Goal: Task Accomplishment & Management: Complete application form

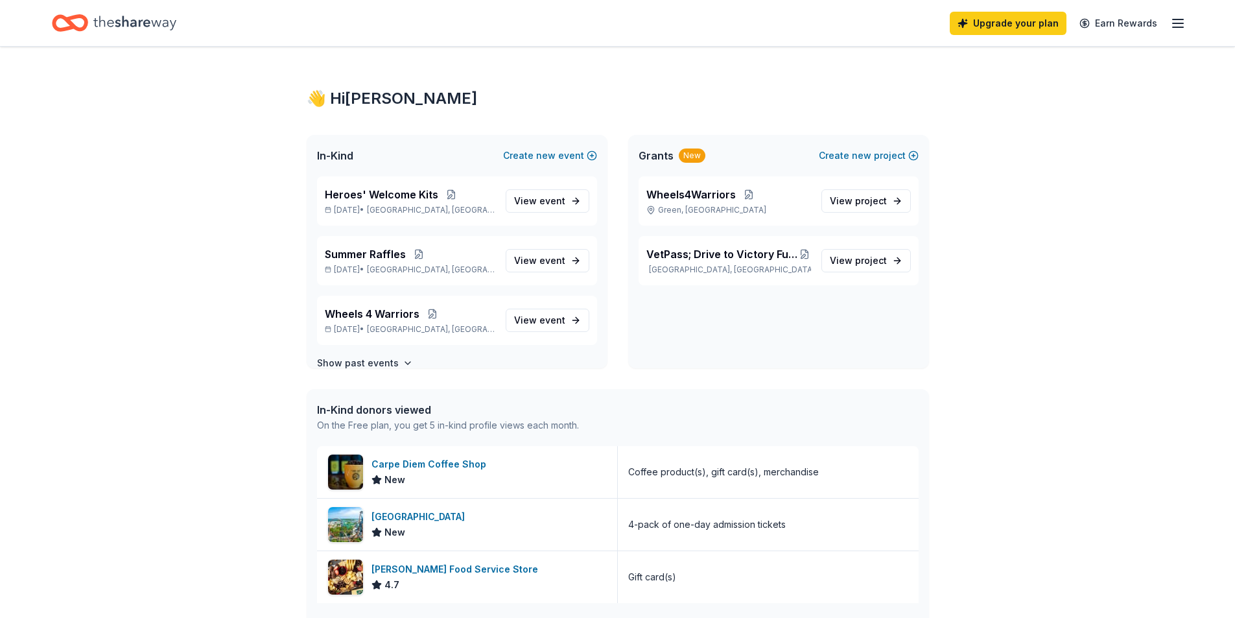
click at [1176, 32] on div "Upgrade your plan Earn Rewards" at bounding box center [1068, 23] width 236 height 30
click at [1178, 26] on icon "button" at bounding box center [1179, 24] width 16 height 16
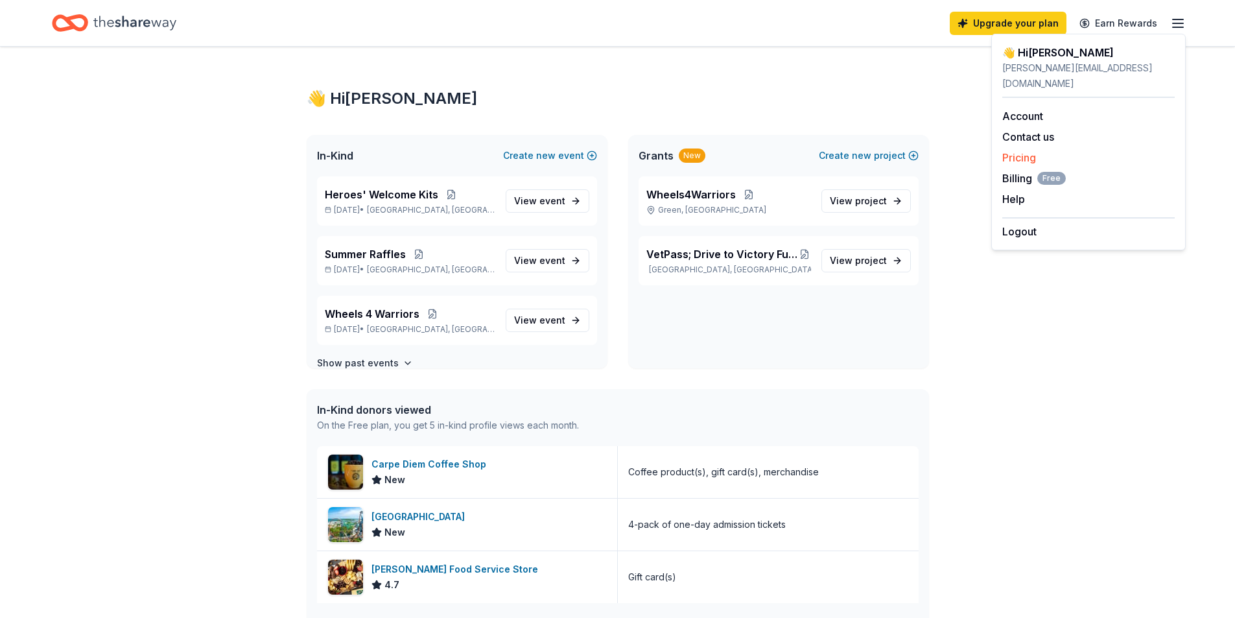
click at [1017, 151] on link "Pricing" at bounding box center [1020, 157] width 34 height 13
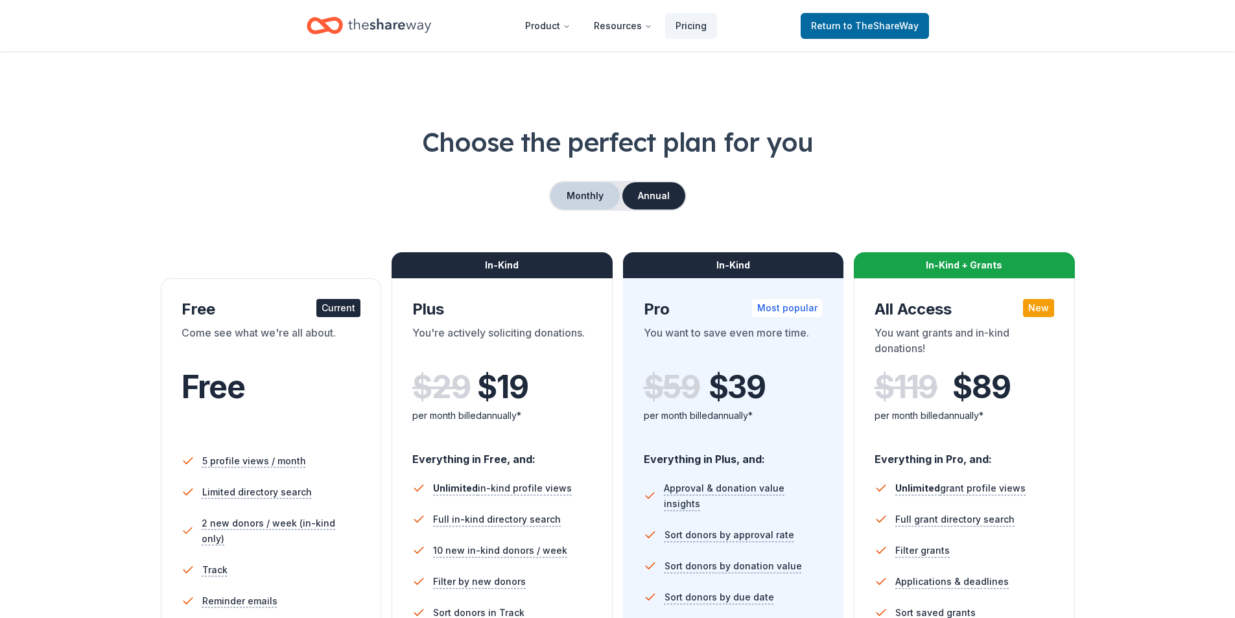
click at [585, 195] on button "Monthly" at bounding box center [585, 195] width 69 height 27
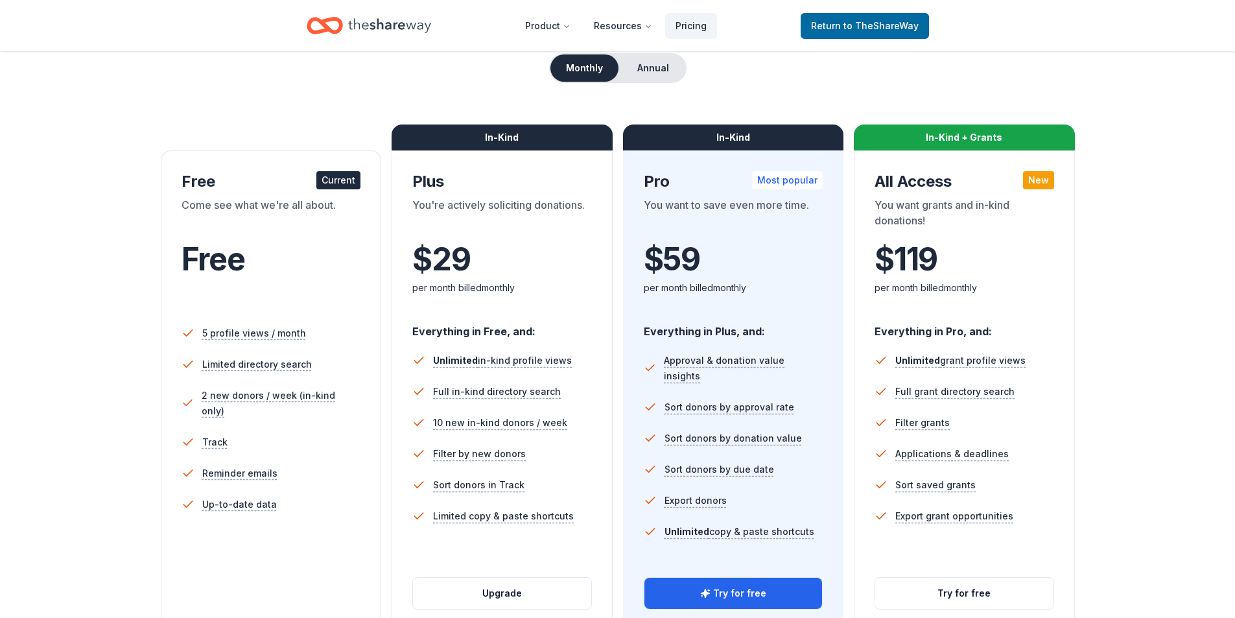
scroll to position [130, 0]
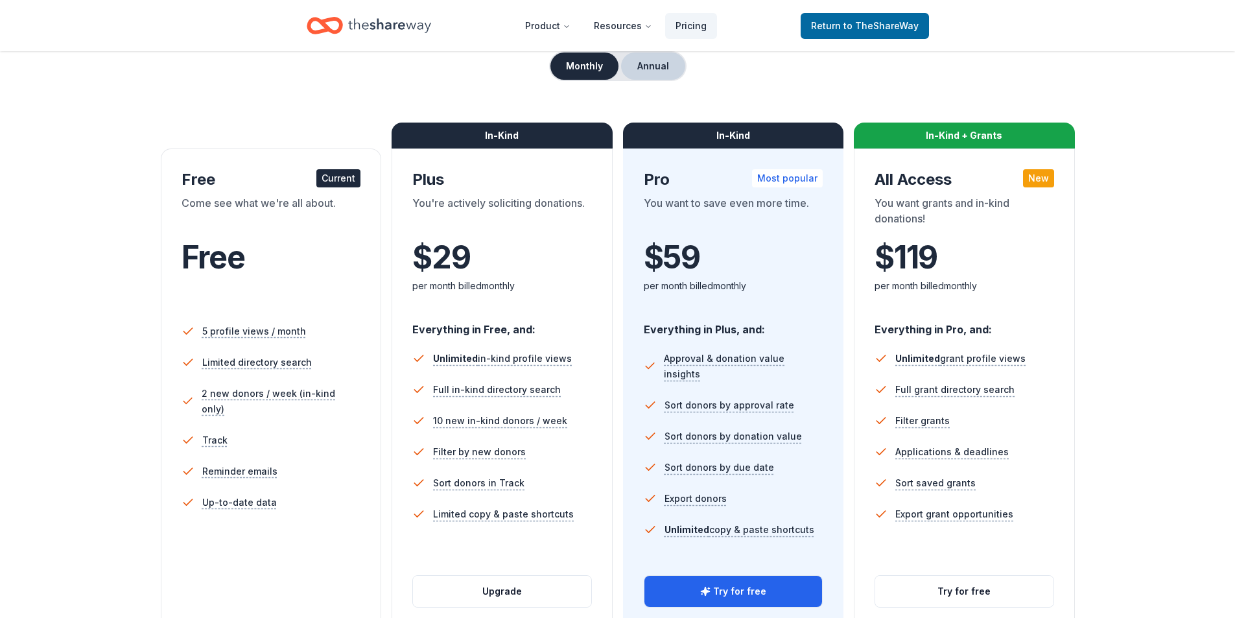
click at [682, 71] on button "Annual" at bounding box center [653, 66] width 64 height 27
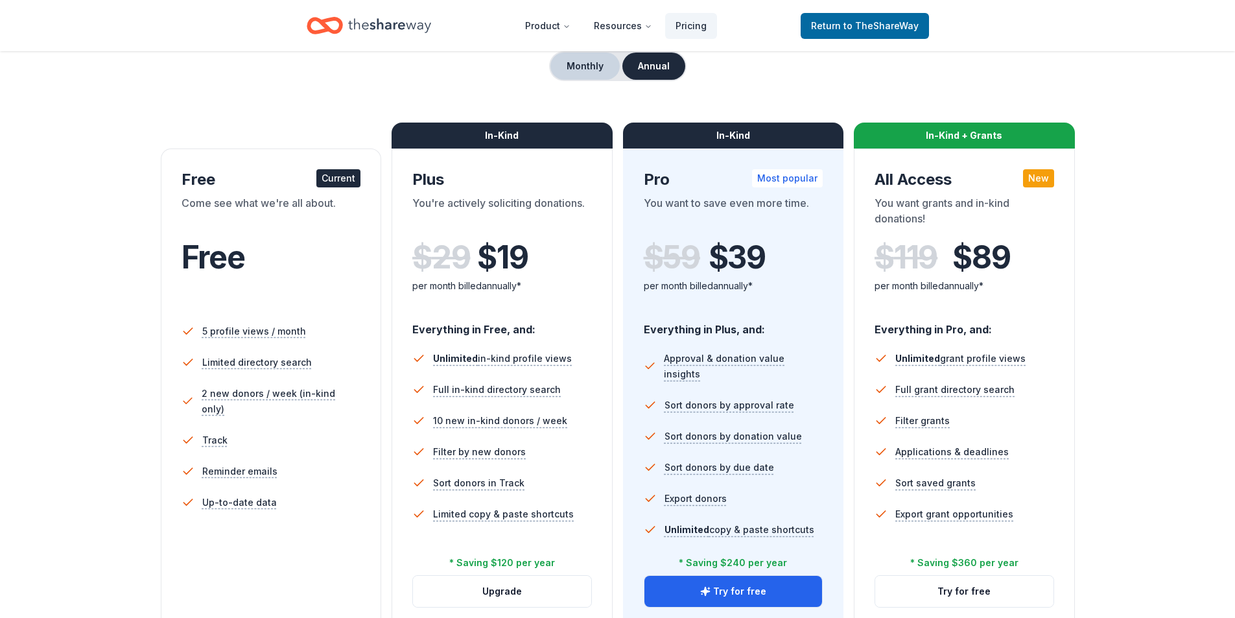
click at [581, 67] on button "Monthly" at bounding box center [585, 66] width 69 height 27
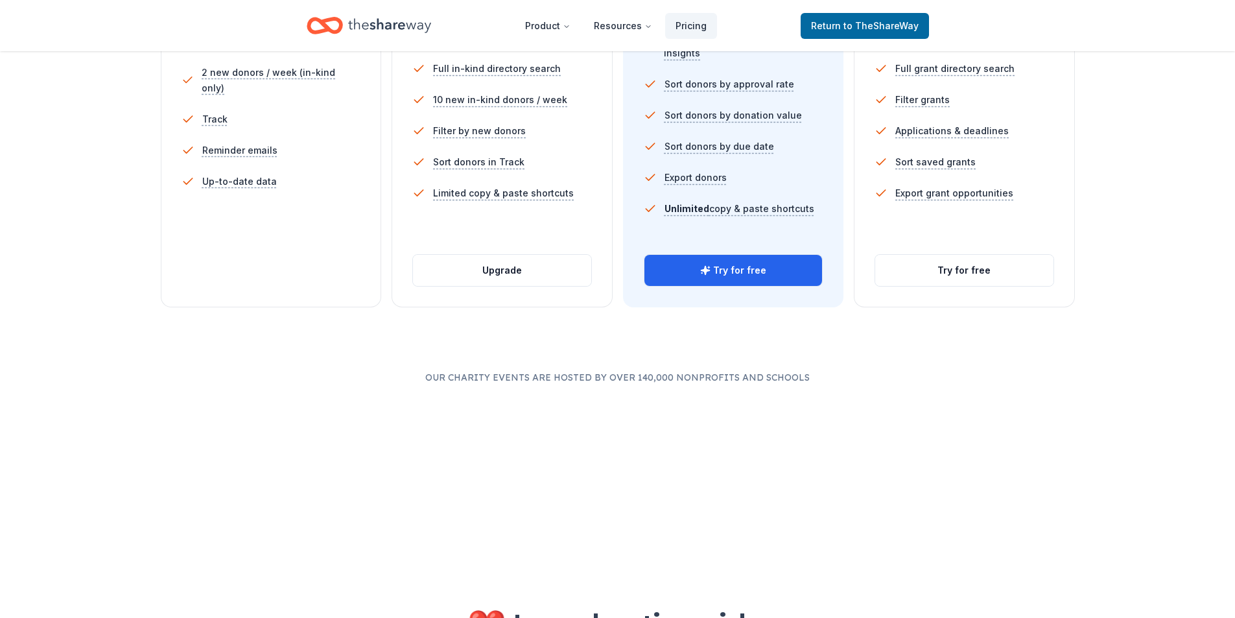
scroll to position [454, 0]
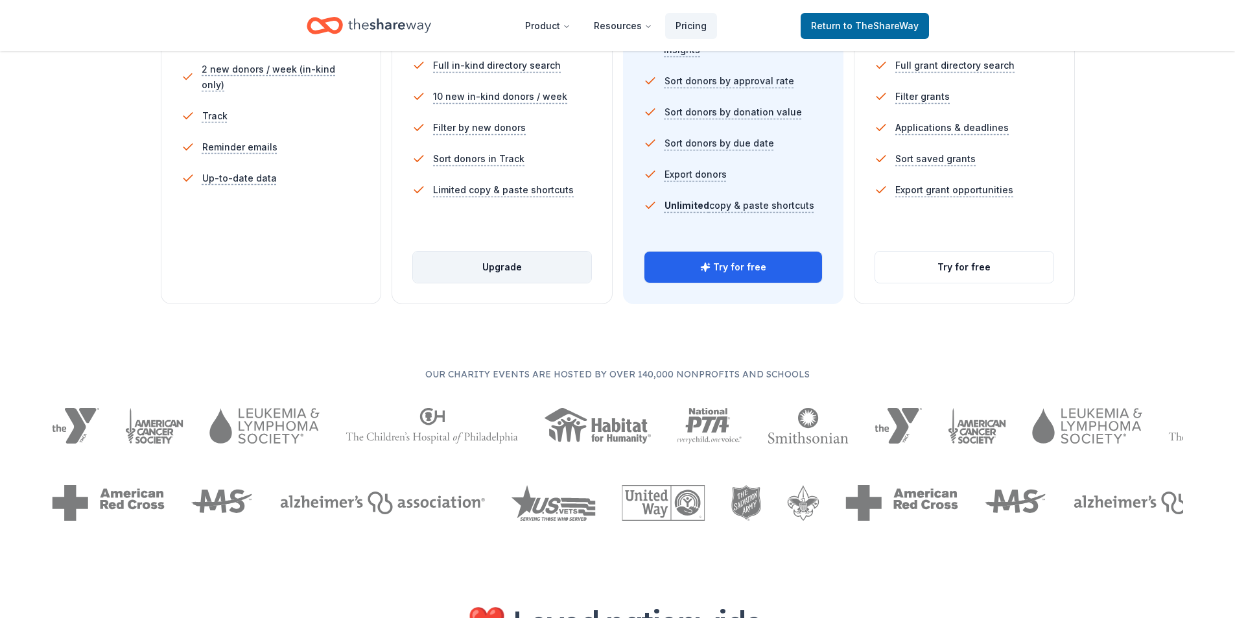
click at [516, 268] on button "Upgrade" at bounding box center [502, 267] width 178 height 31
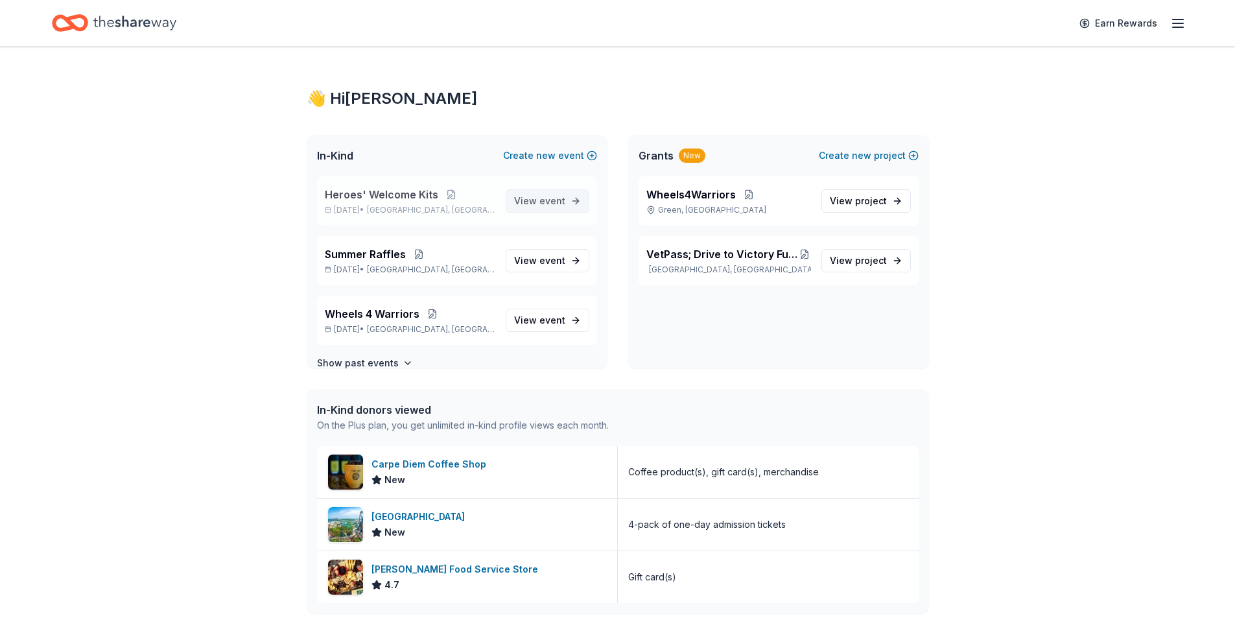
click at [544, 208] on span "View event" at bounding box center [539, 201] width 51 height 16
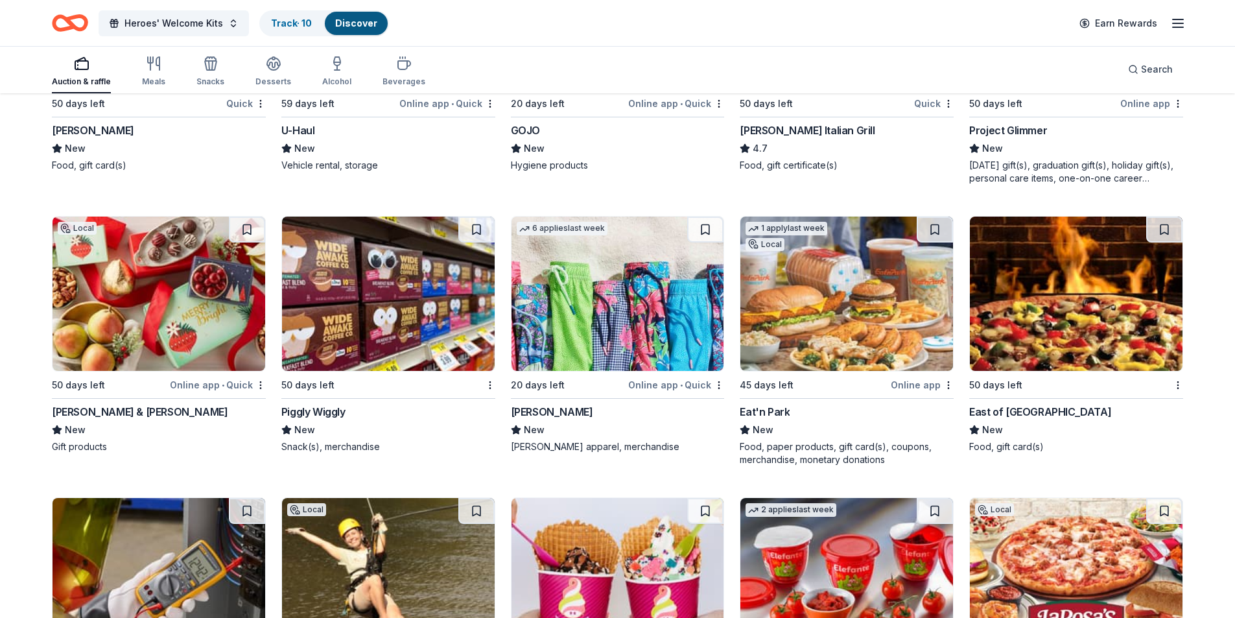
scroll to position [6936, 0]
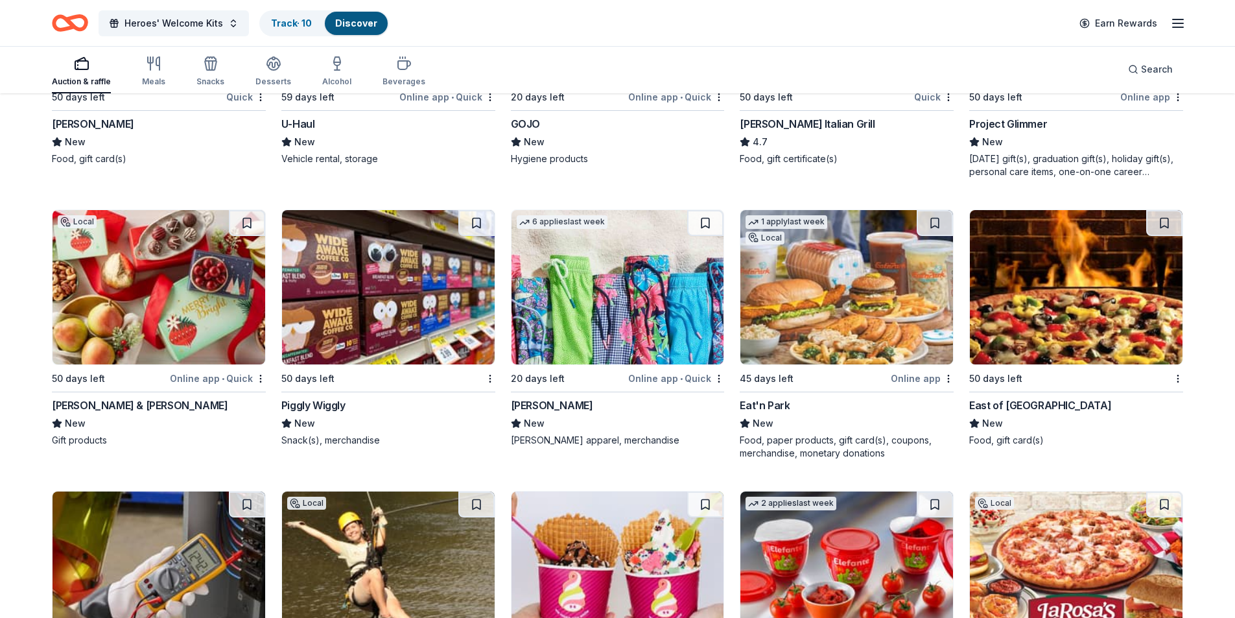
drag, startPoint x: 1014, startPoint y: 147, endPoint x: 1217, endPoint y: 194, distance: 207.7
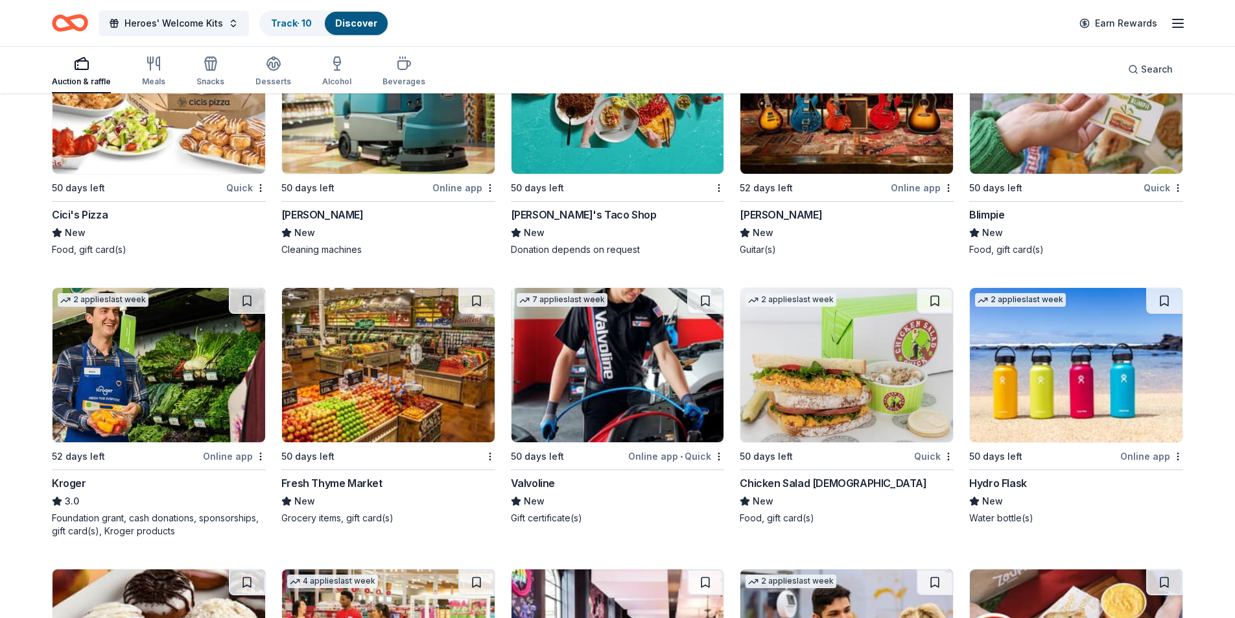
scroll to position [7691, 0]
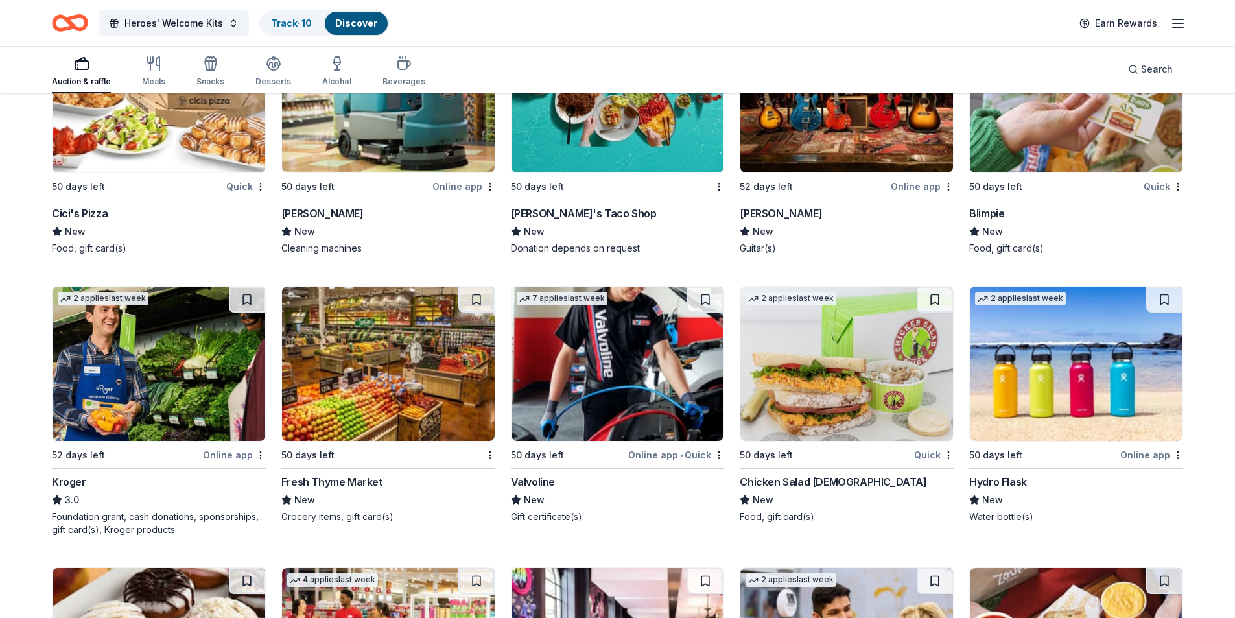
drag, startPoint x: 348, startPoint y: 477, endPoint x: 1205, endPoint y: 454, distance: 857.7
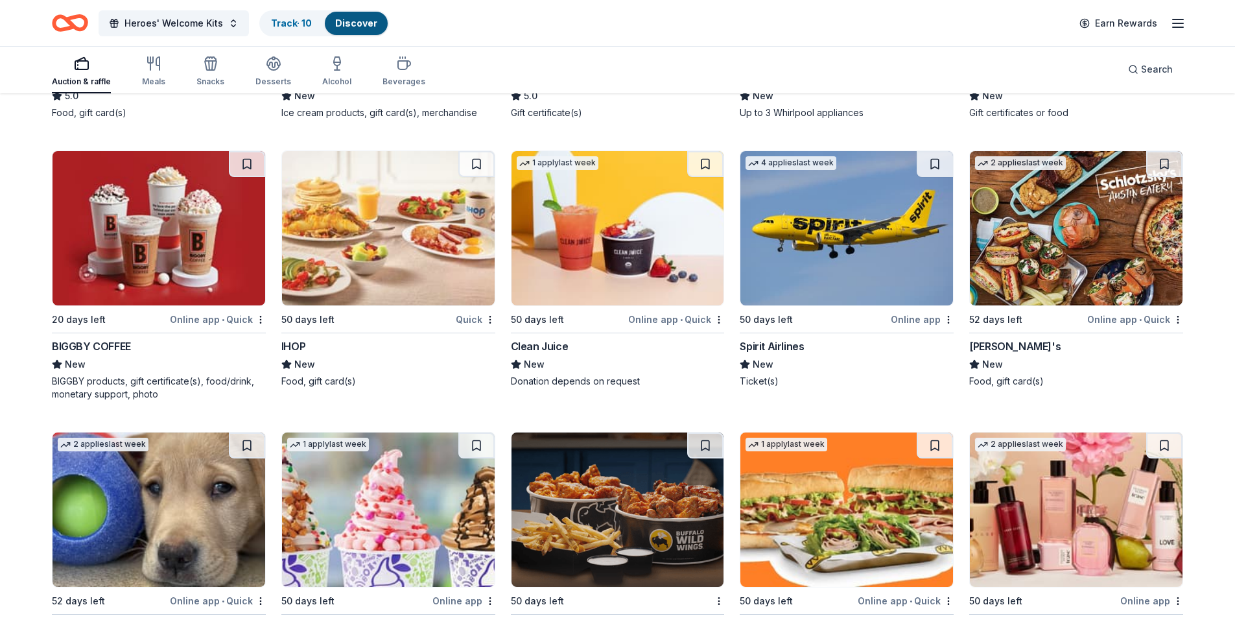
scroll to position [8664, 0]
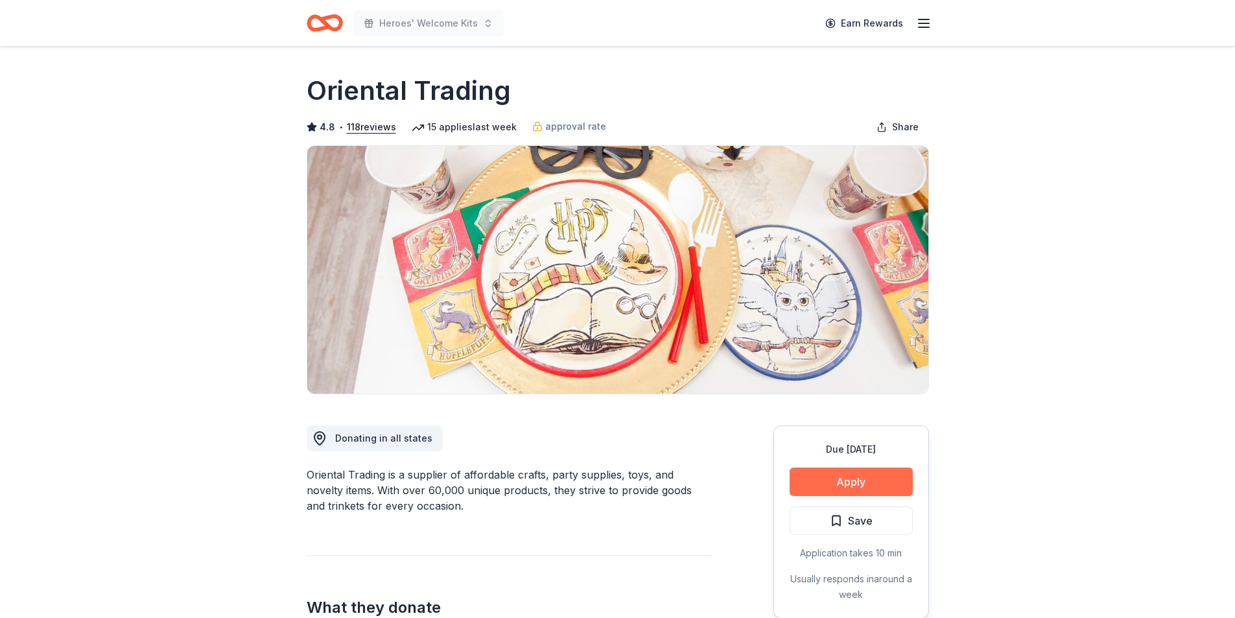
click at [837, 492] on button "Apply" at bounding box center [851, 482] width 123 height 29
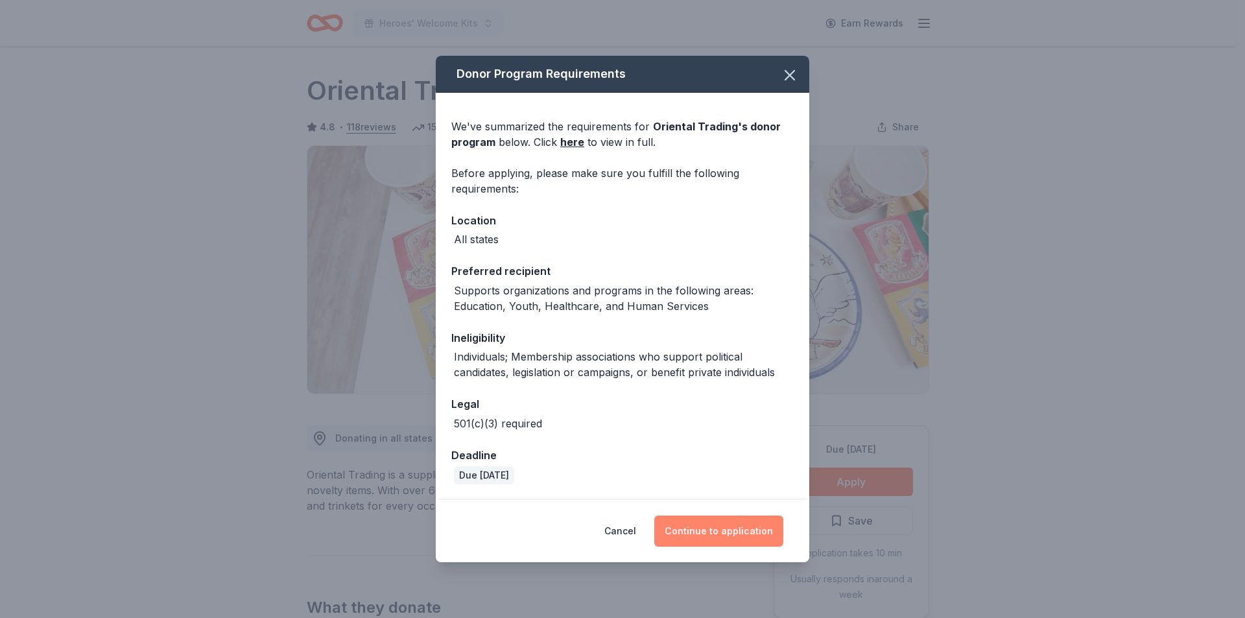
click at [743, 538] on button "Continue to application" at bounding box center [718, 531] width 129 height 31
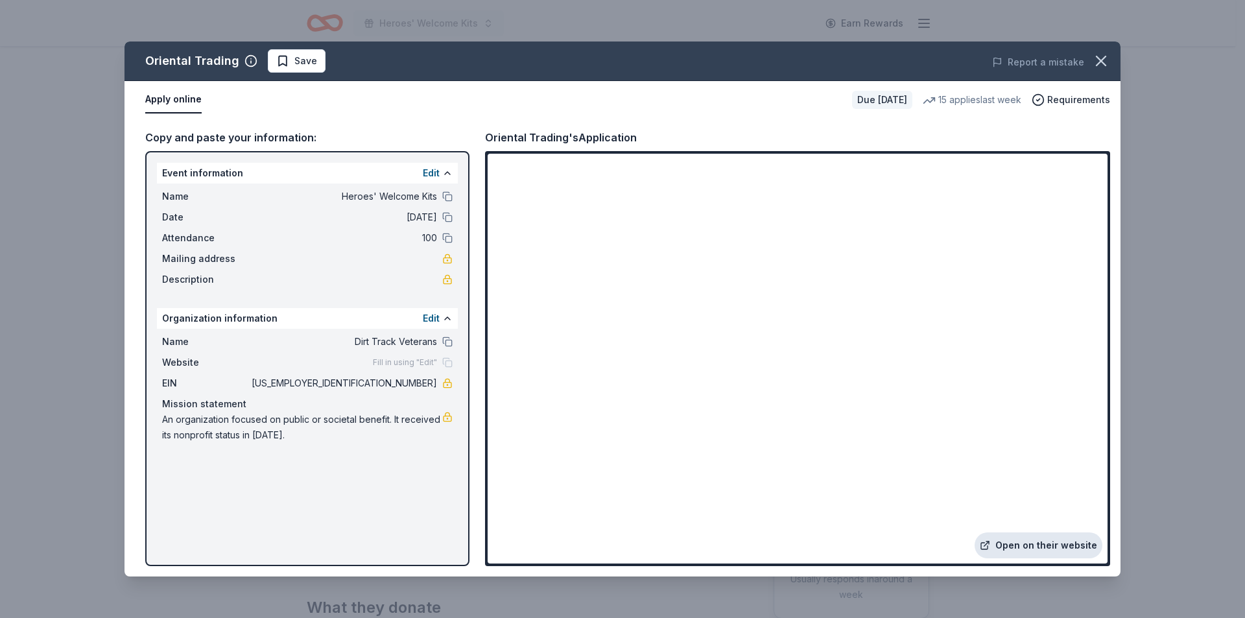
click at [1008, 545] on link "Open on their website" at bounding box center [1039, 545] width 128 height 26
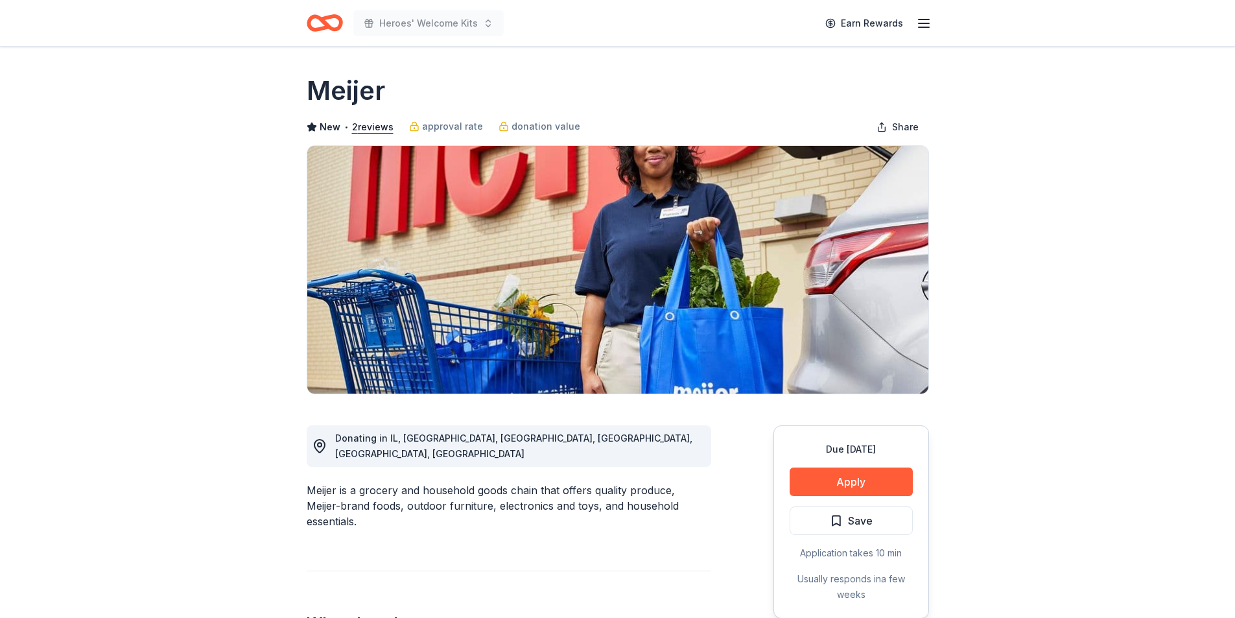
click at [841, 492] on button "Apply" at bounding box center [851, 482] width 123 height 29
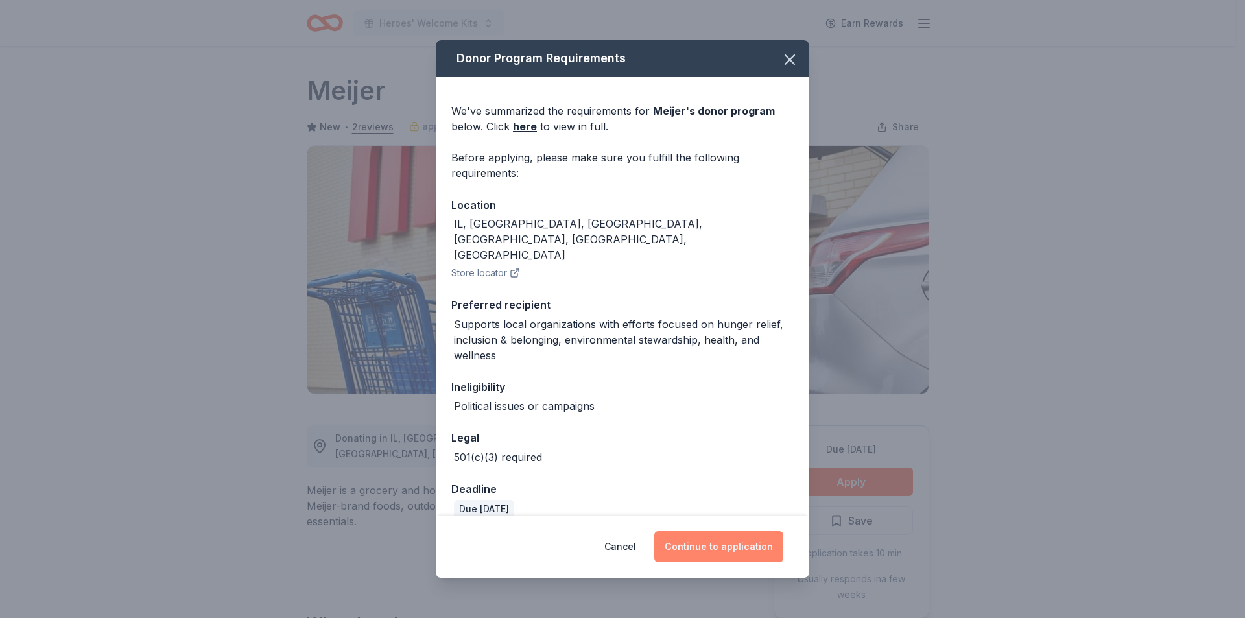
click at [757, 544] on button "Continue to application" at bounding box center [718, 546] width 129 height 31
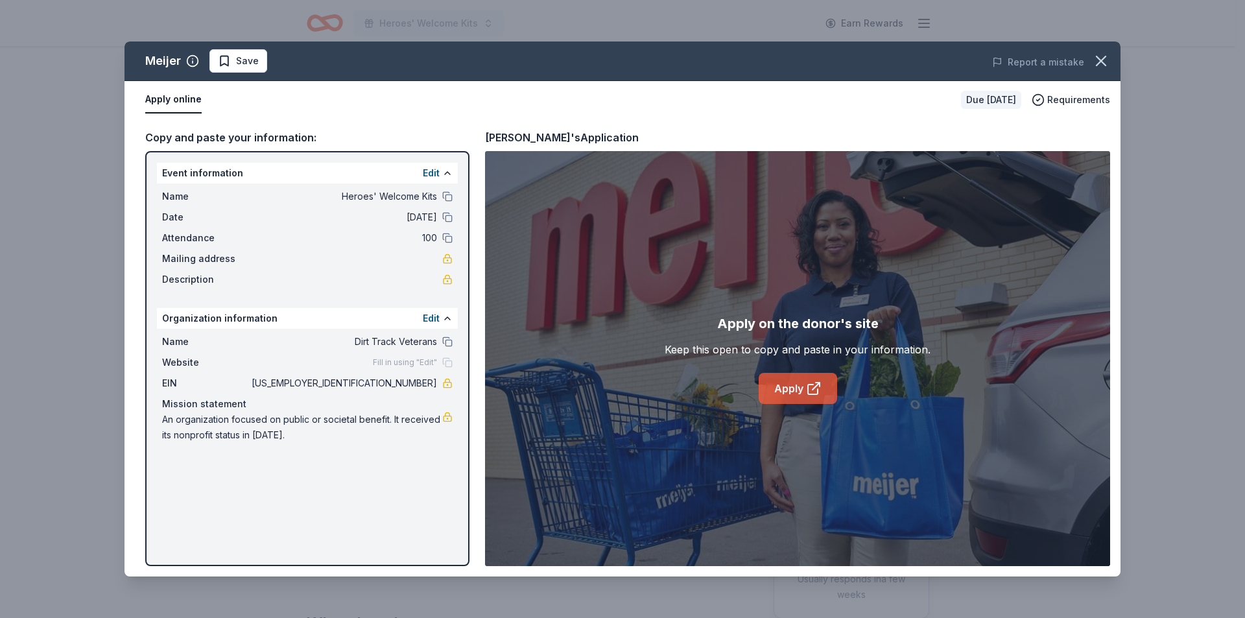
click at [800, 398] on link "Apply" at bounding box center [798, 388] width 78 height 31
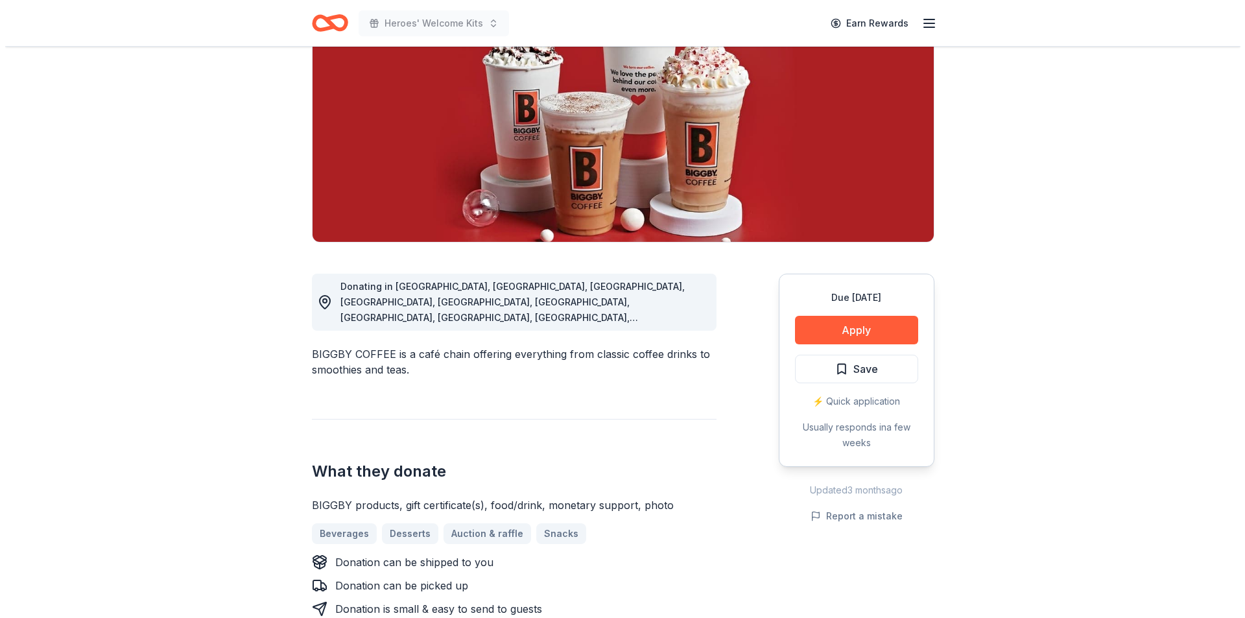
scroll to position [195, 0]
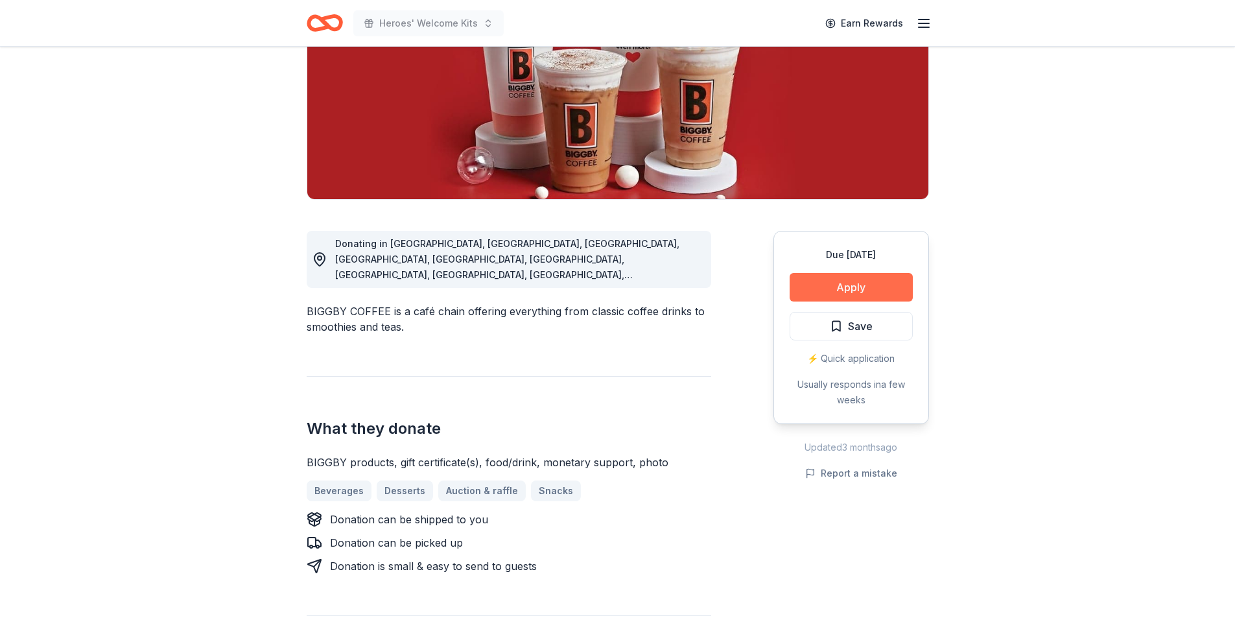
click at [851, 286] on button "Apply" at bounding box center [851, 287] width 123 height 29
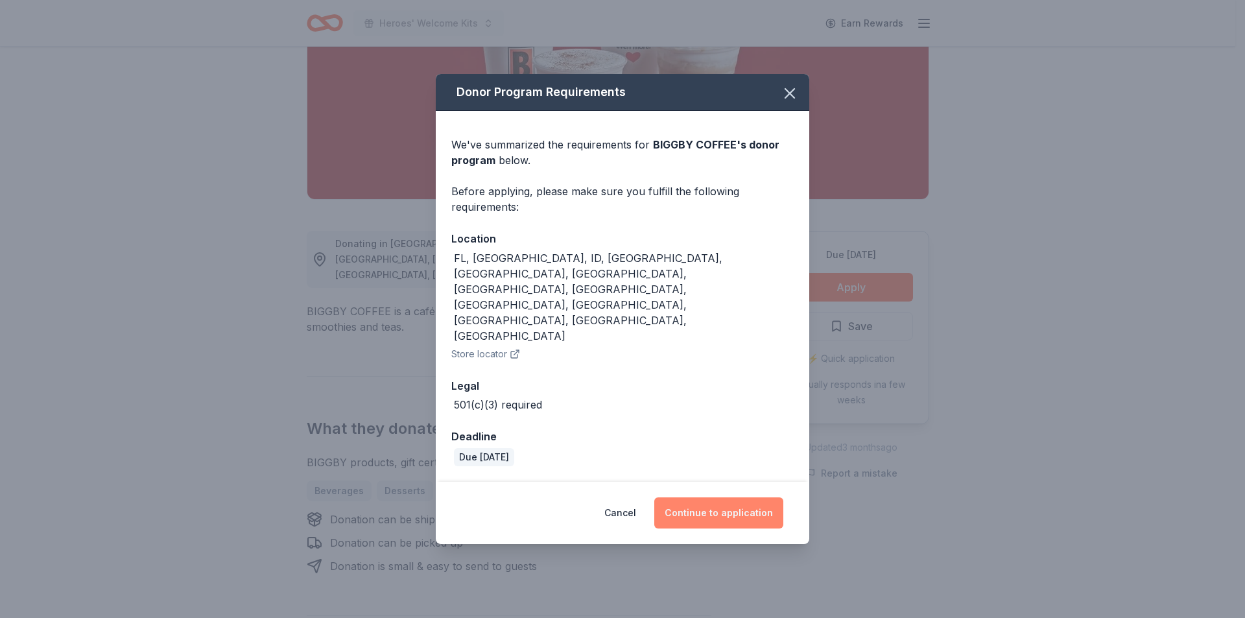
click at [728, 497] on button "Continue to application" at bounding box center [718, 512] width 129 height 31
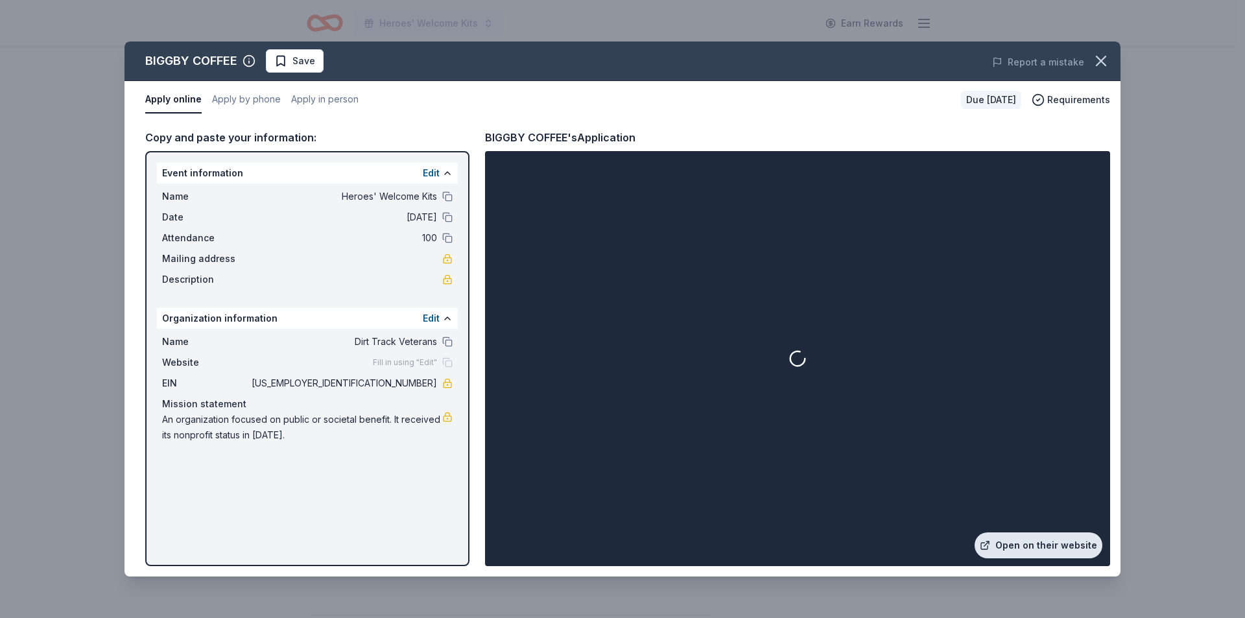
click at [1016, 551] on link "Open on their website" at bounding box center [1039, 545] width 128 height 26
